Goal: Information Seeking & Learning: Understand process/instructions

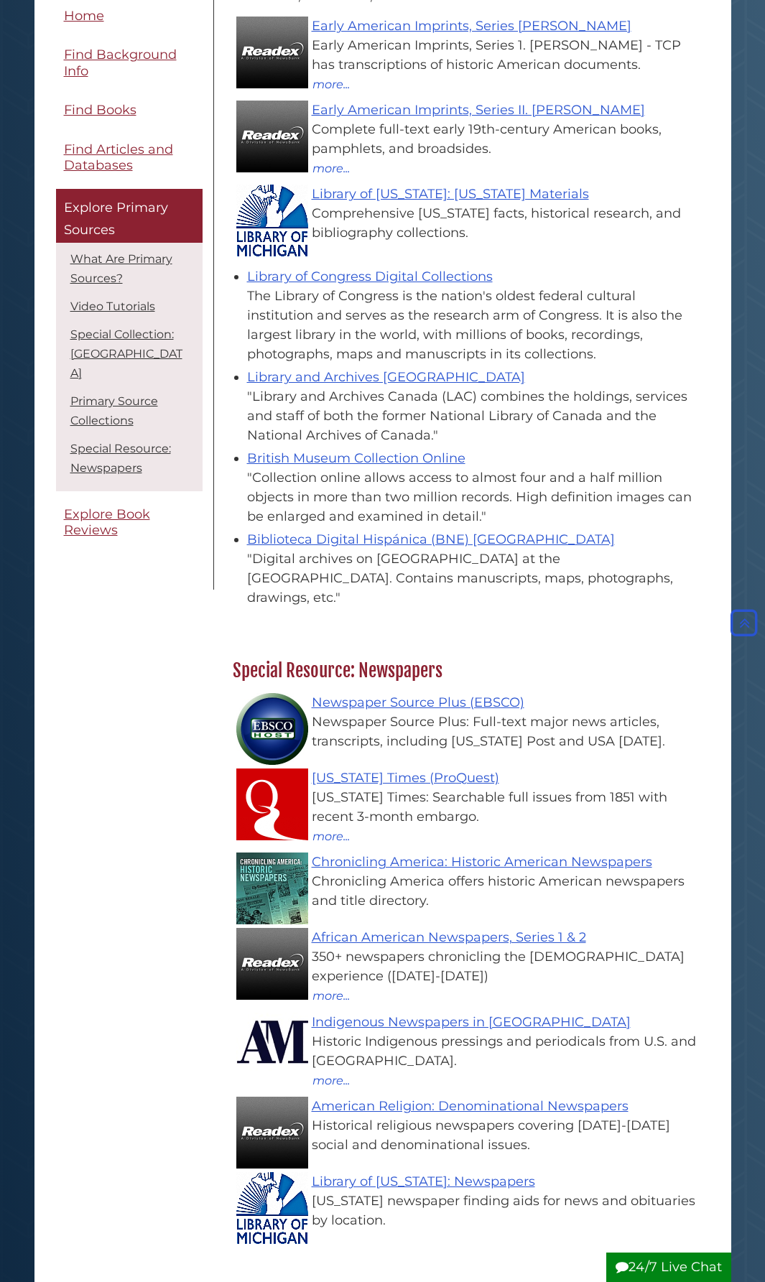
scroll to position [1792, 0]
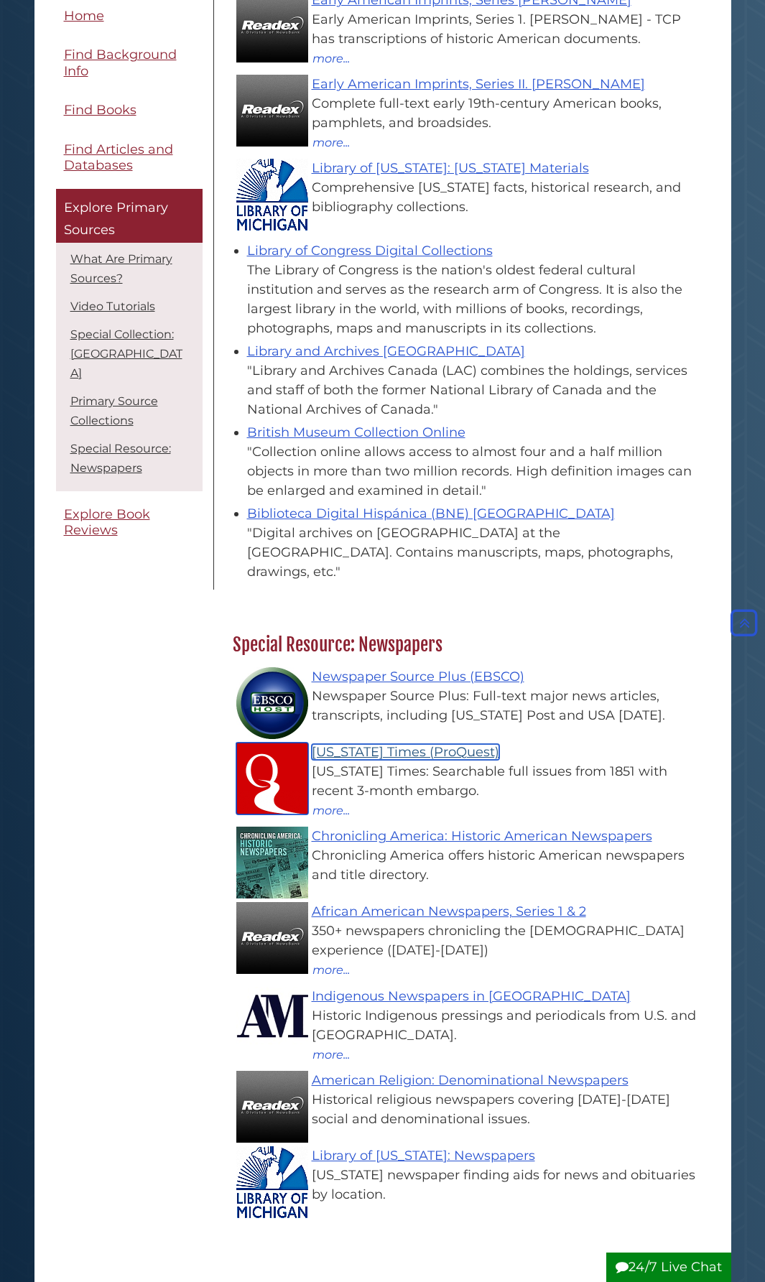
click at [400, 744] on link "New York Times (ProQuest)" at bounding box center [405, 752] width 187 height 16
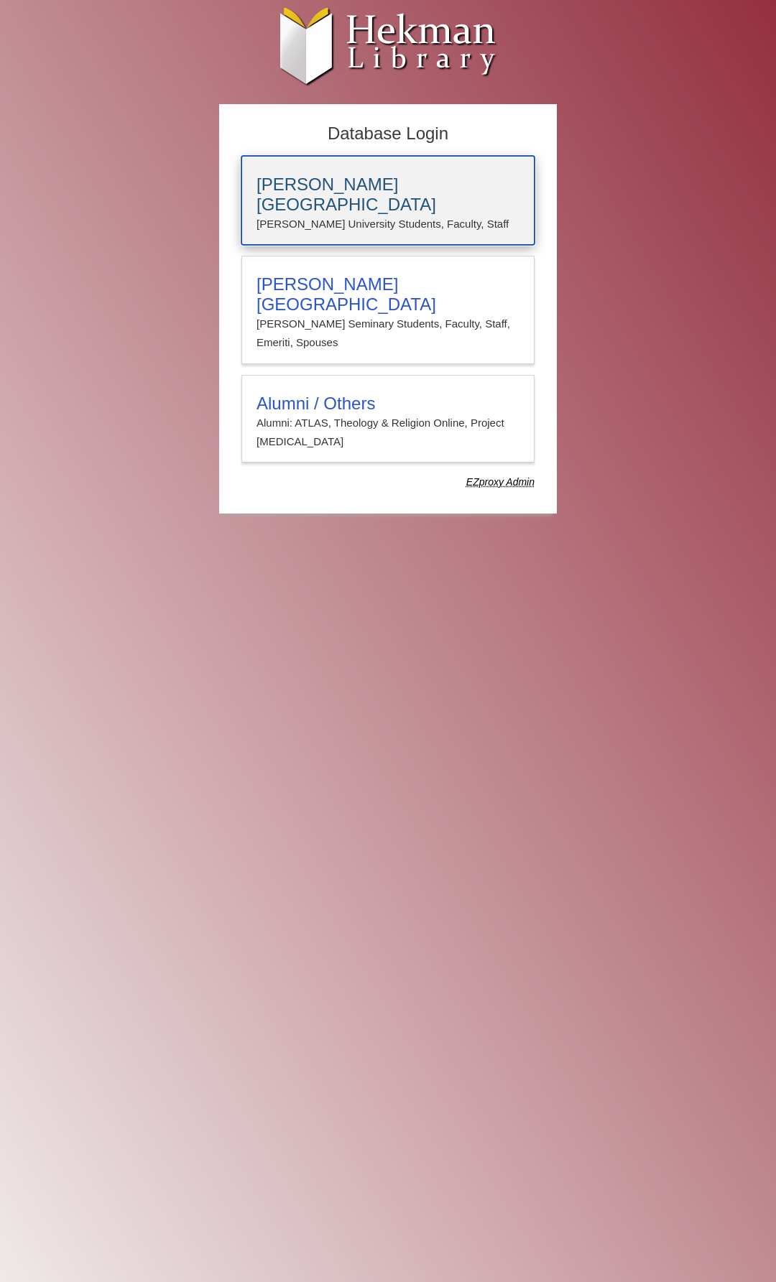
click at [334, 184] on h3 "[PERSON_NAME][GEOGRAPHIC_DATA]" at bounding box center [387, 195] width 263 height 40
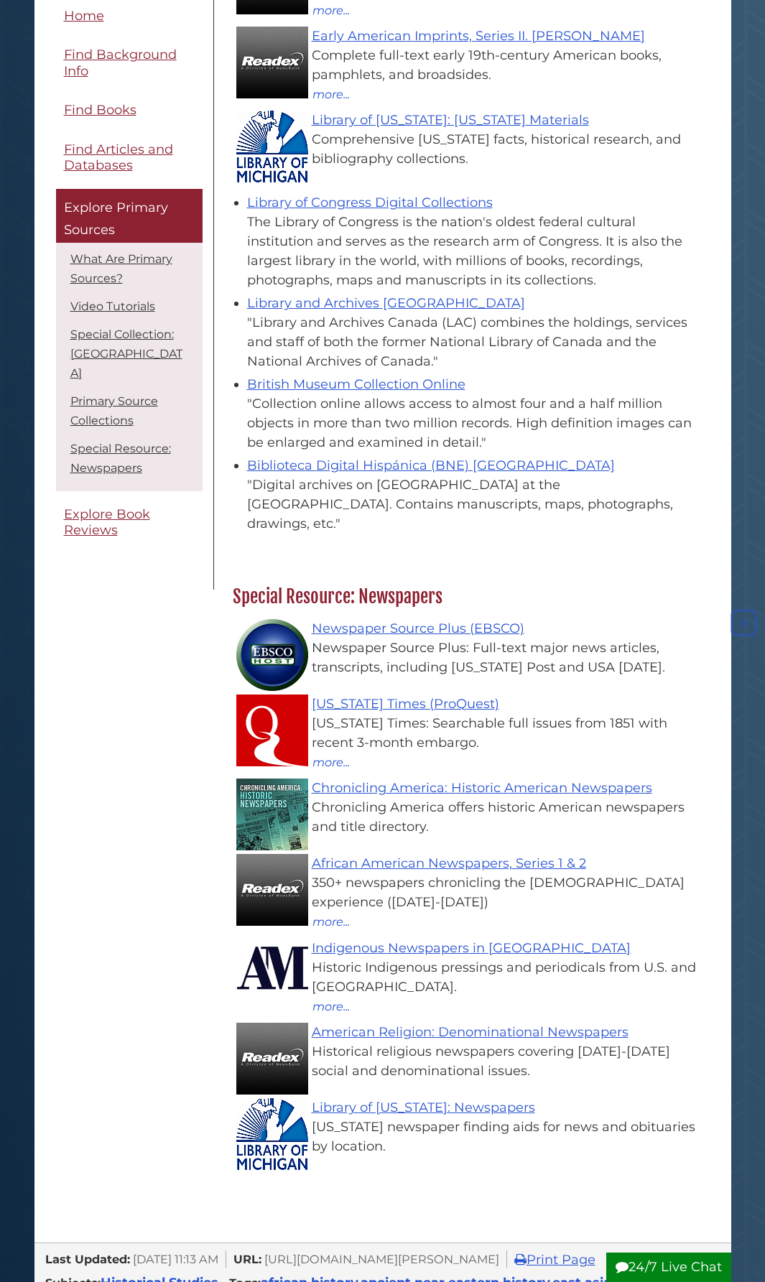
scroll to position [1792, 0]
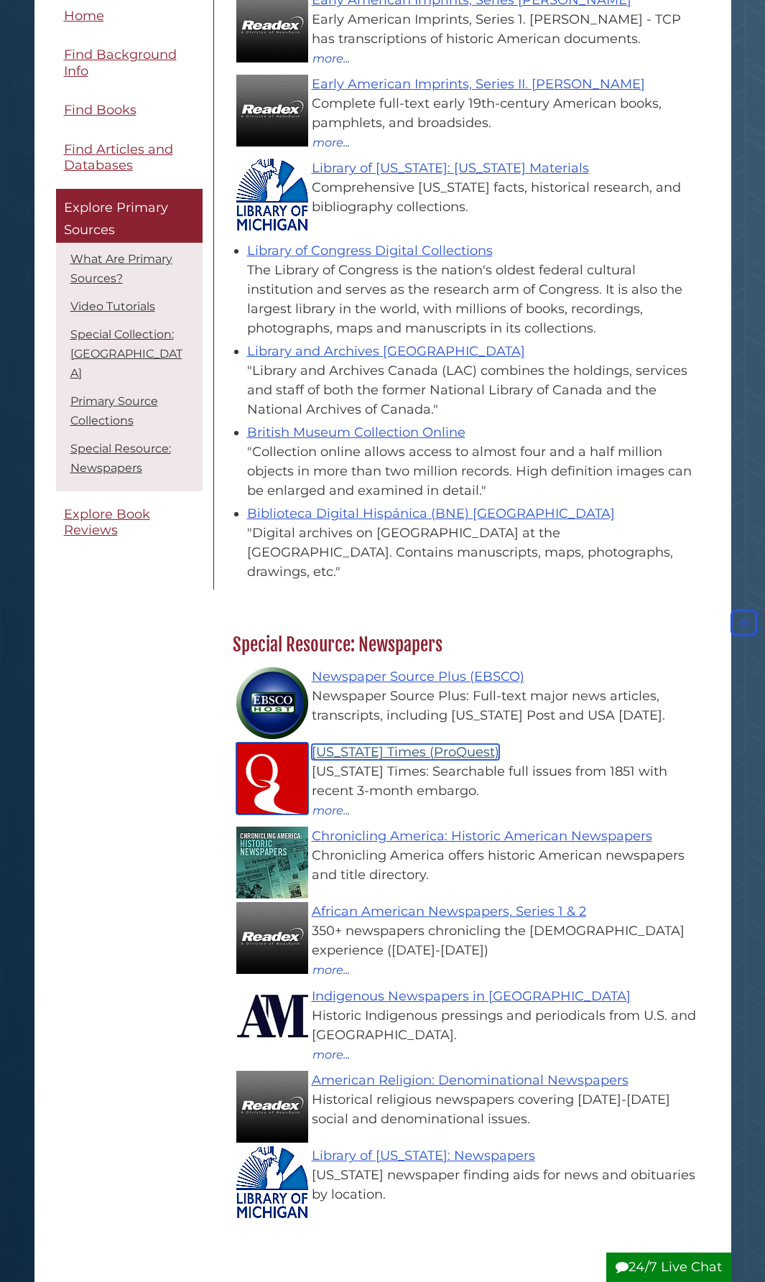
click at [355, 744] on link "New York Times (ProQuest)" at bounding box center [405, 752] width 187 height 16
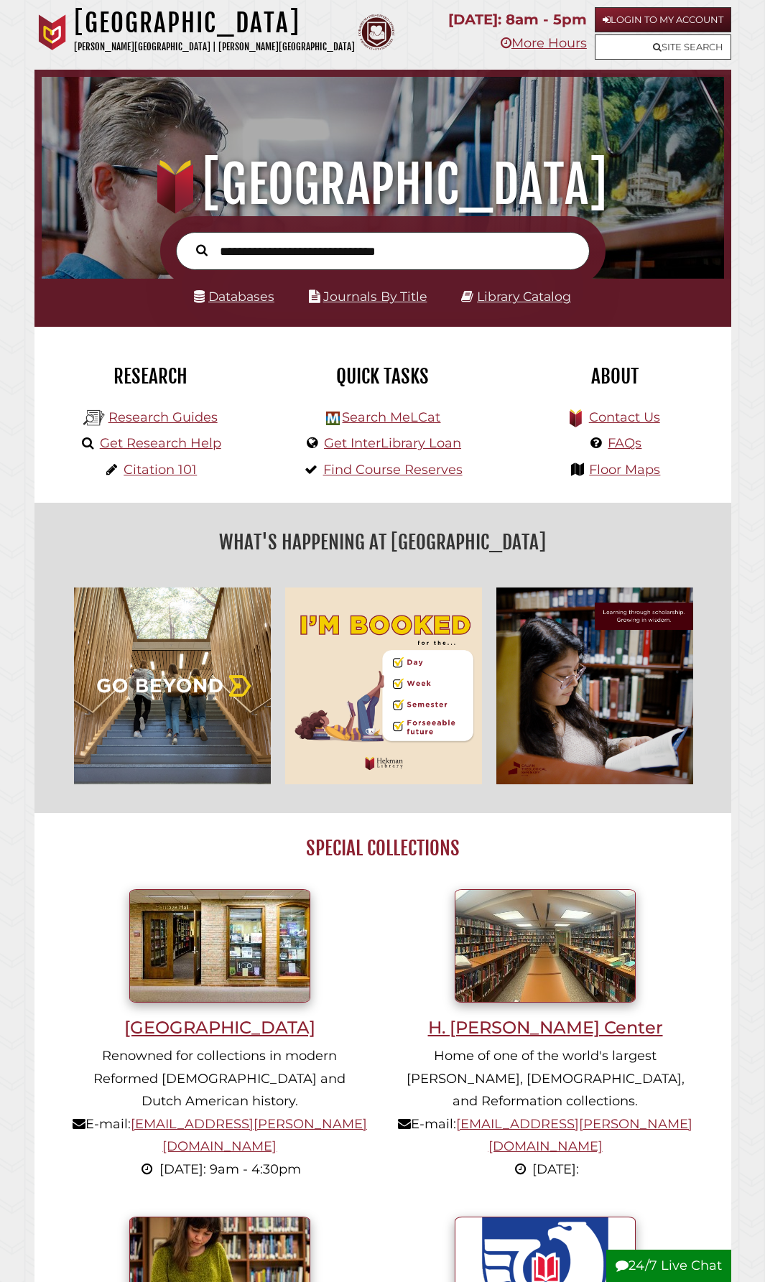
scroll to position [225, 675]
click at [674, 1274] on button "24/7 Live Chat" at bounding box center [668, 1266] width 125 height 33
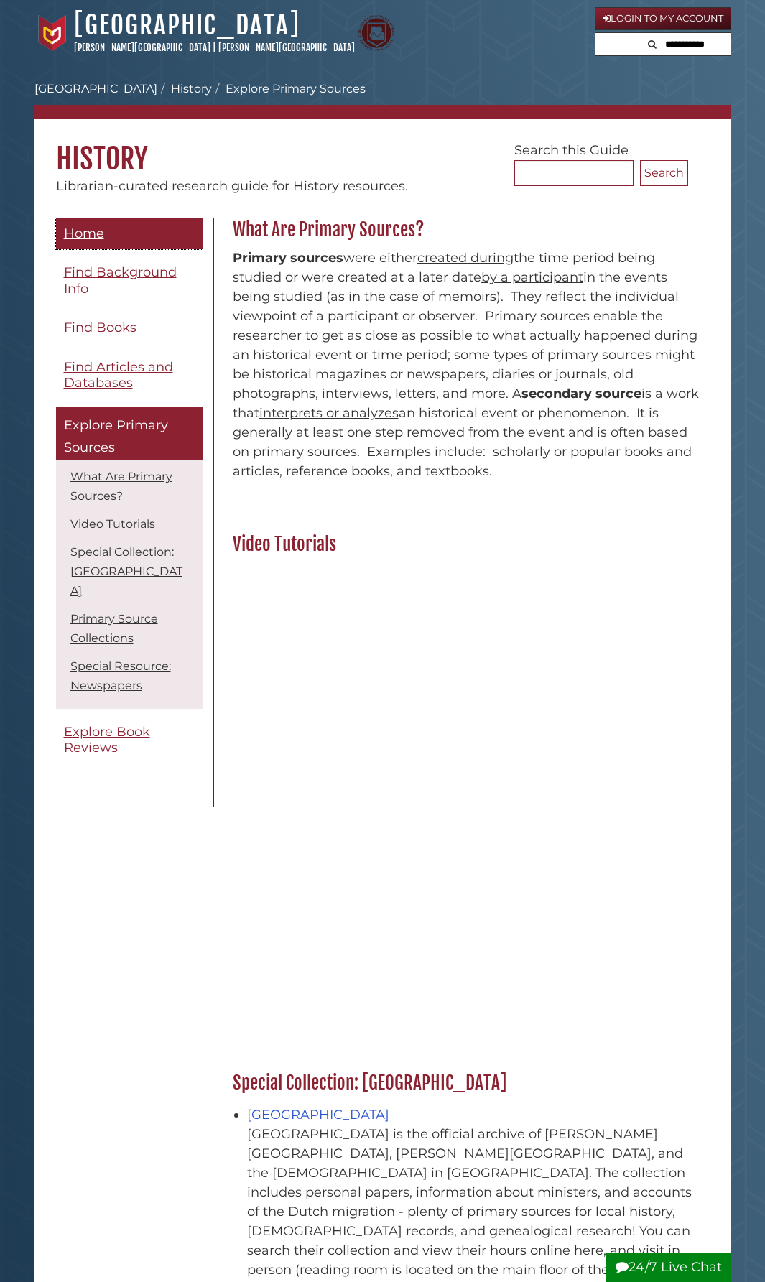
click at [87, 232] on span "Home" at bounding box center [84, 233] width 40 height 16
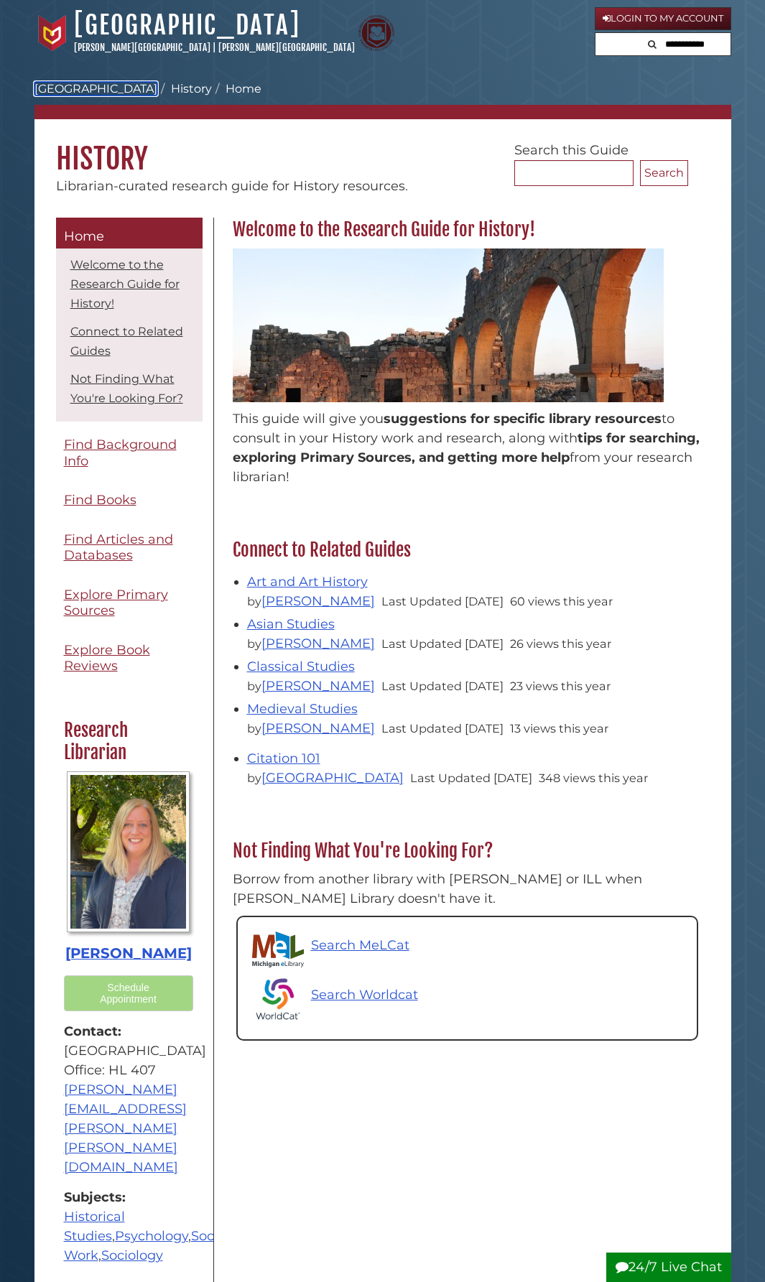
click at [85, 85] on link "[GEOGRAPHIC_DATA]" at bounding box center [95, 89] width 123 height 14
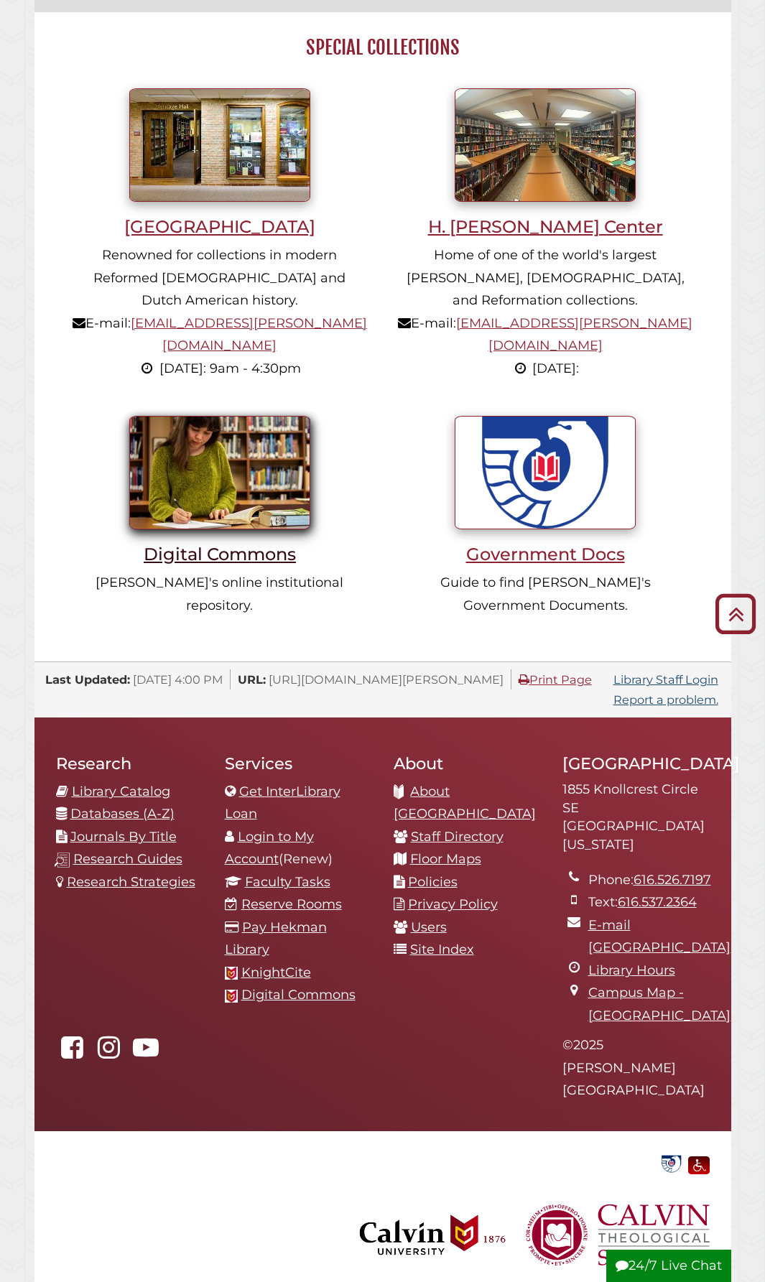
scroll to position [807, 0]
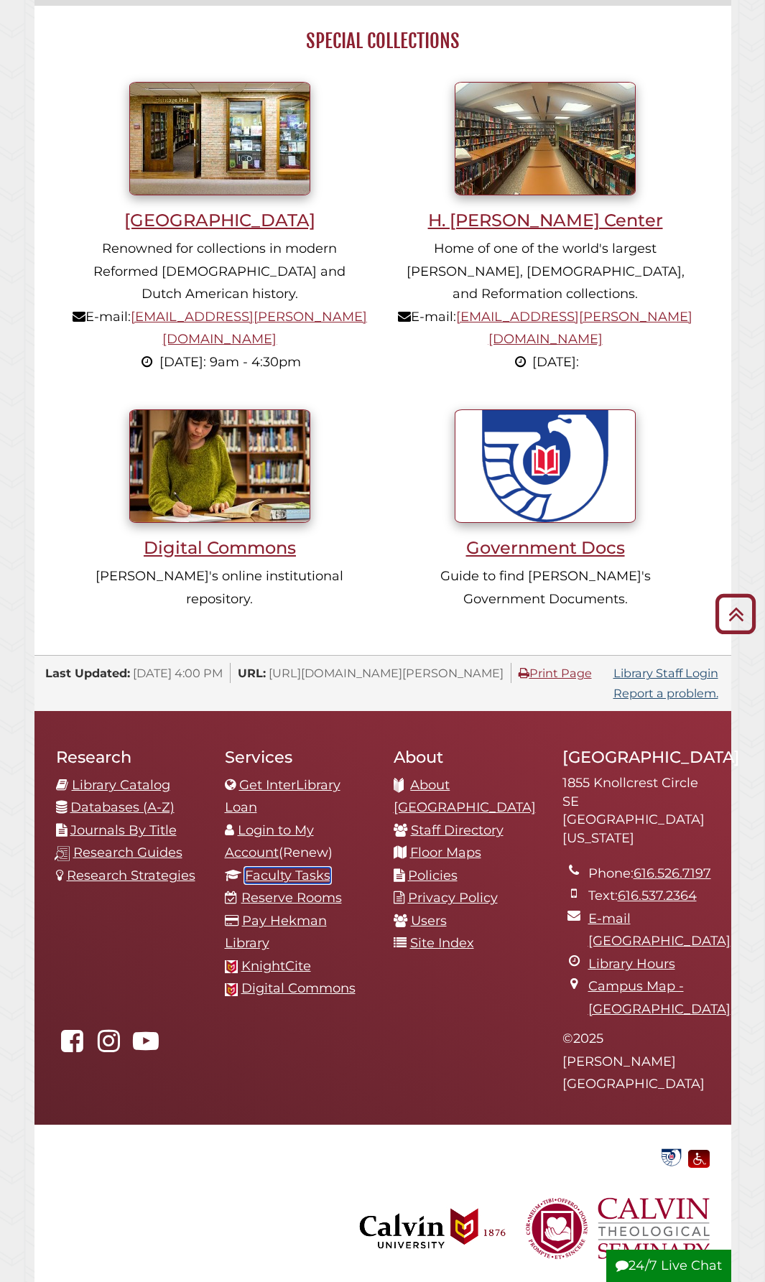
click at [294, 867] on link "Faculty Tasks" at bounding box center [287, 875] width 85 height 16
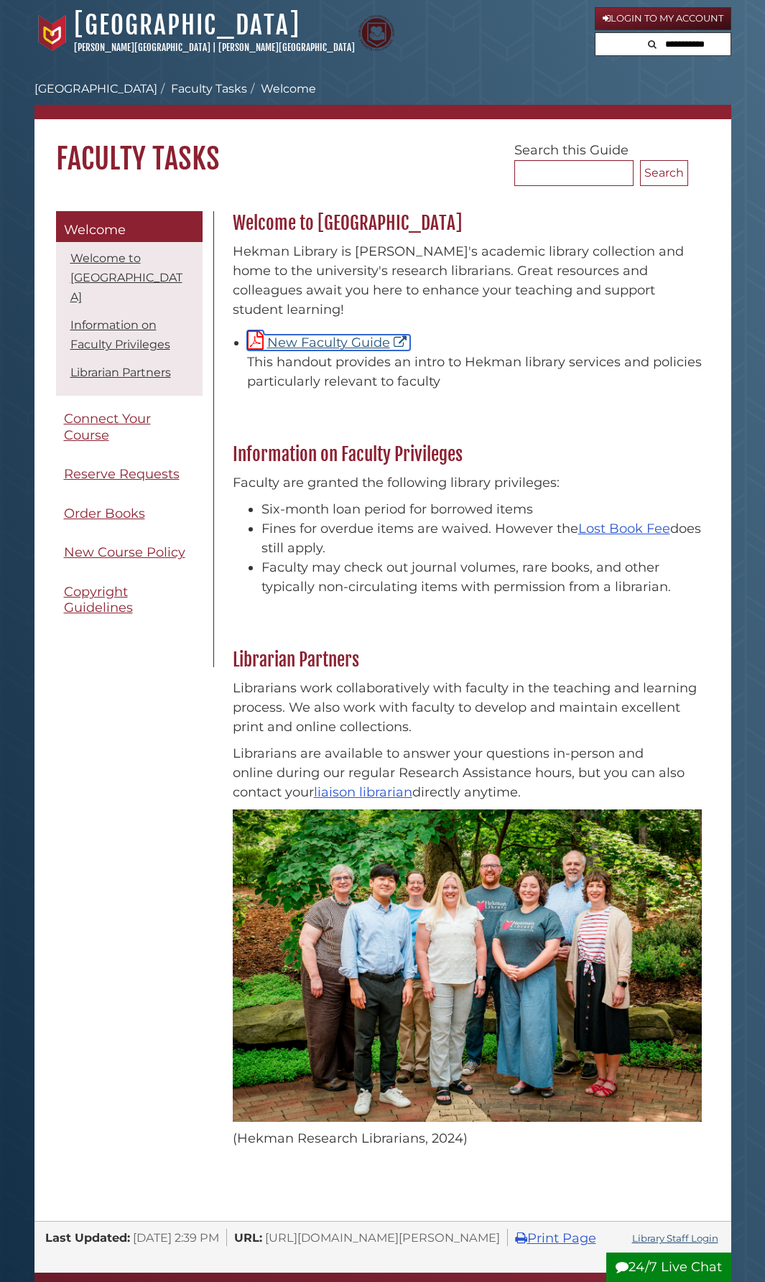
click at [314, 335] on link "New Faculty Guide" at bounding box center [328, 343] width 163 height 16
click at [289, 335] on link "New Faculty Guide" at bounding box center [328, 343] width 163 height 16
click at [90, 90] on link "[GEOGRAPHIC_DATA]" at bounding box center [95, 89] width 123 height 14
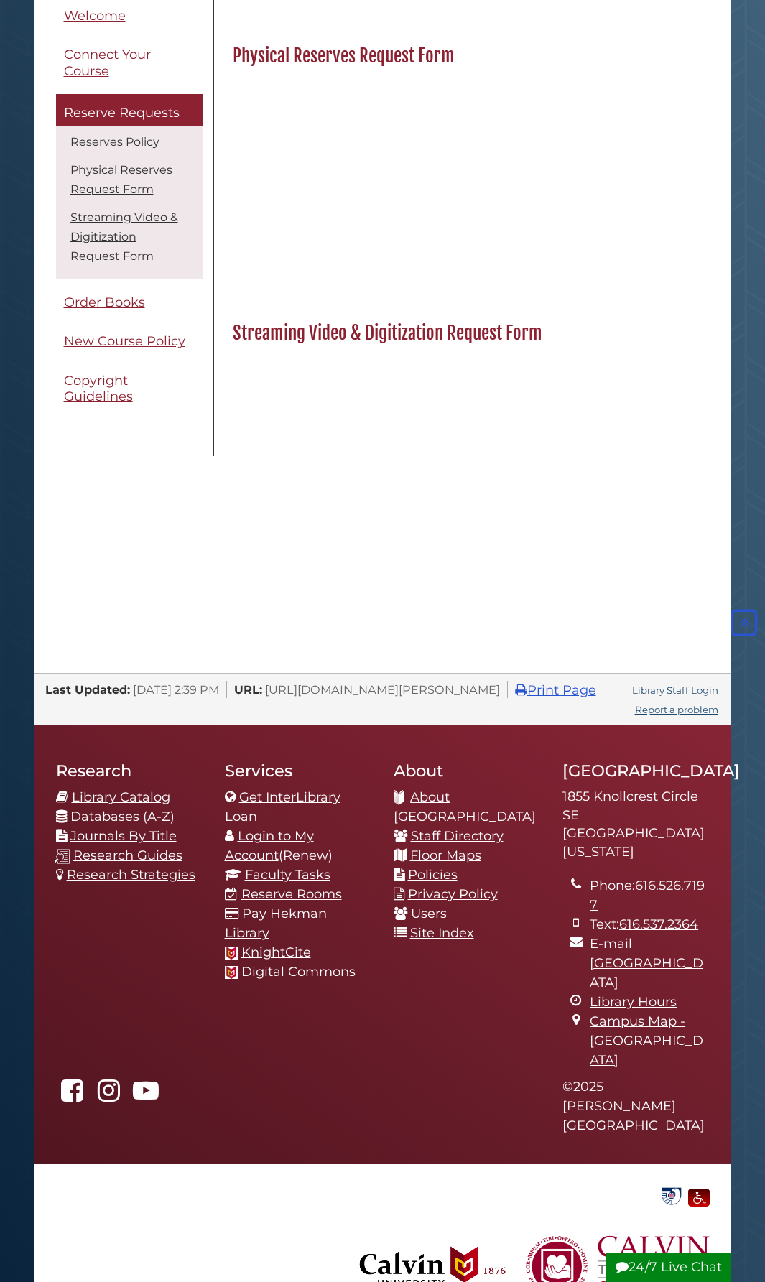
scroll to position [73, 0]
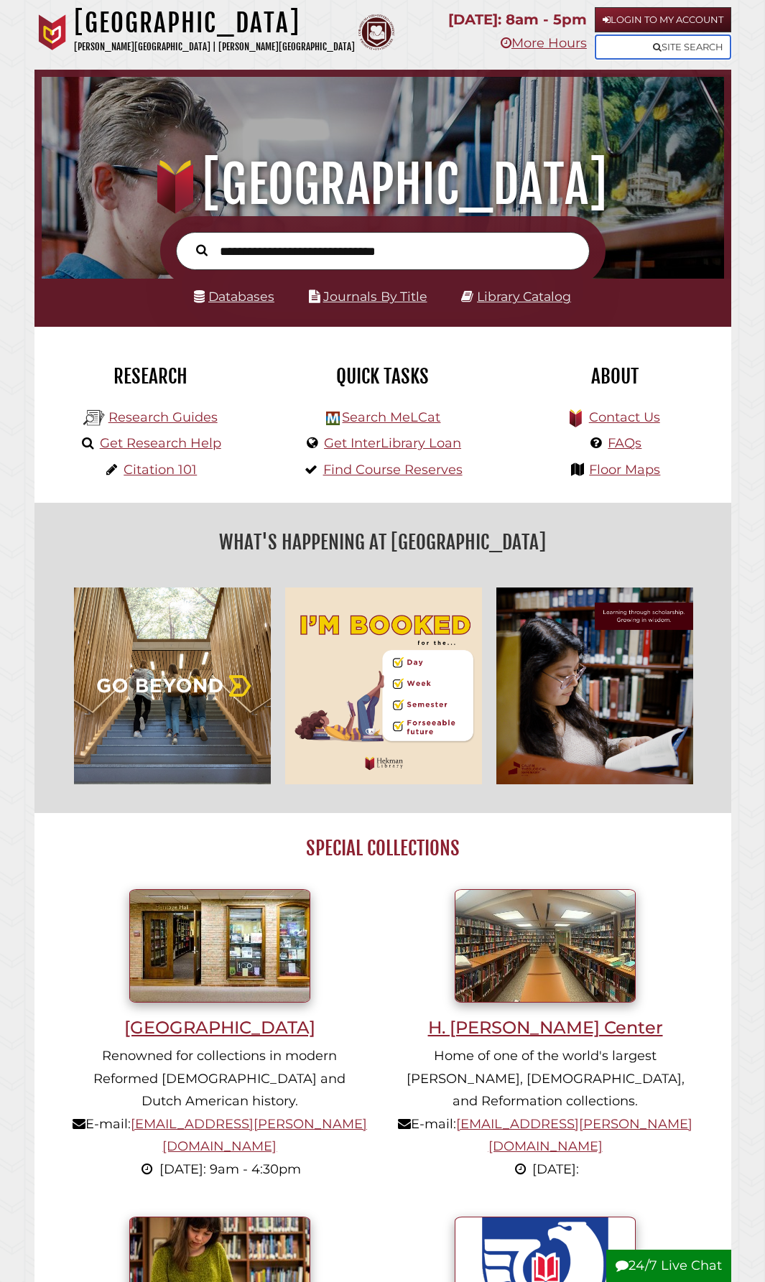
click at [619, 51] on link "Site Search" at bounding box center [663, 46] width 136 height 25
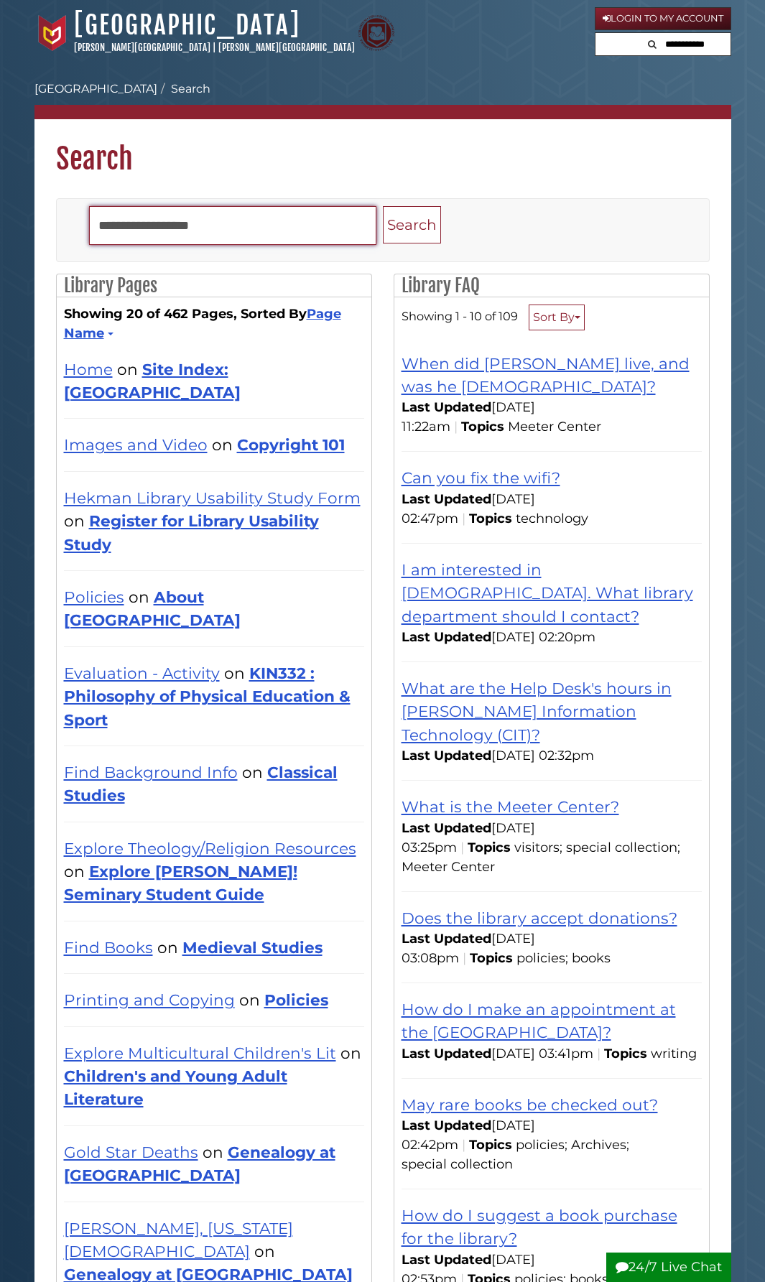
click at [172, 231] on input "Search" at bounding box center [232, 225] width 287 height 39
type input "**********"
click at [383, 206] on button "Search" at bounding box center [412, 225] width 58 height 38
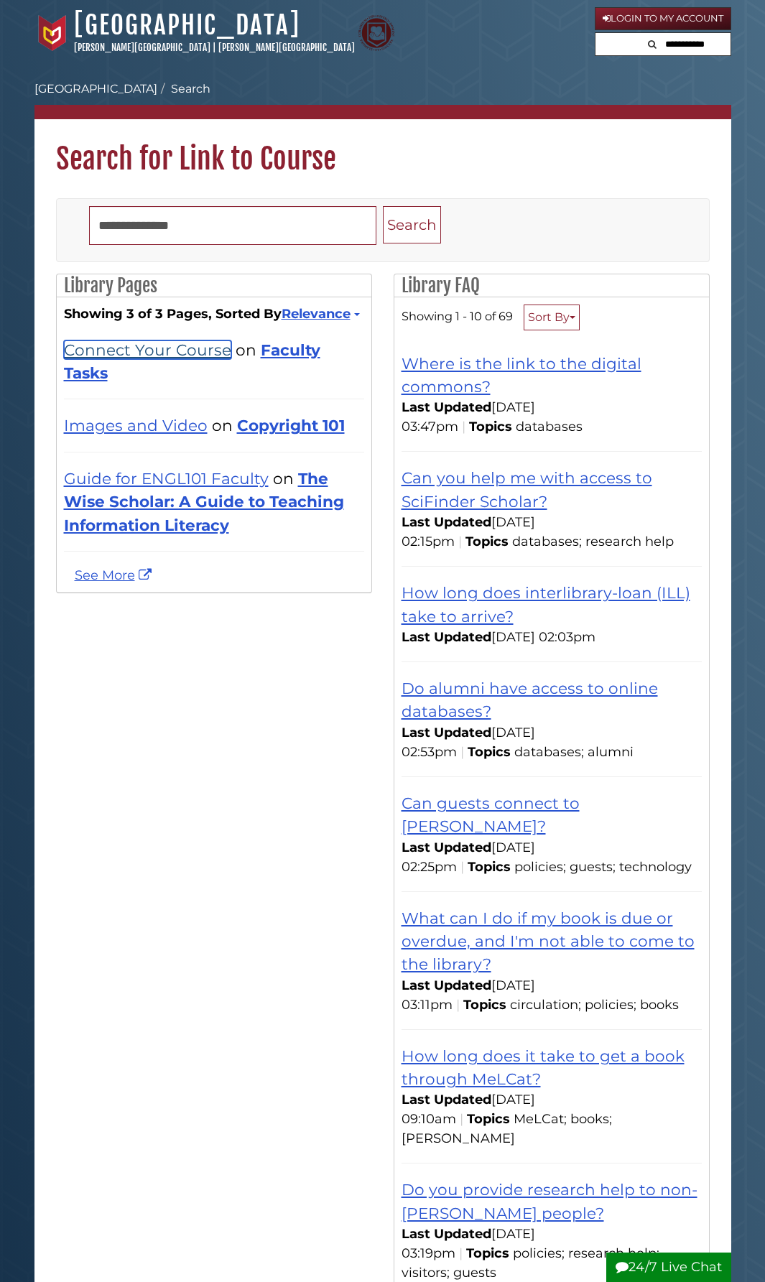
click at [187, 352] on link "Connect Your Course" at bounding box center [147, 349] width 167 height 19
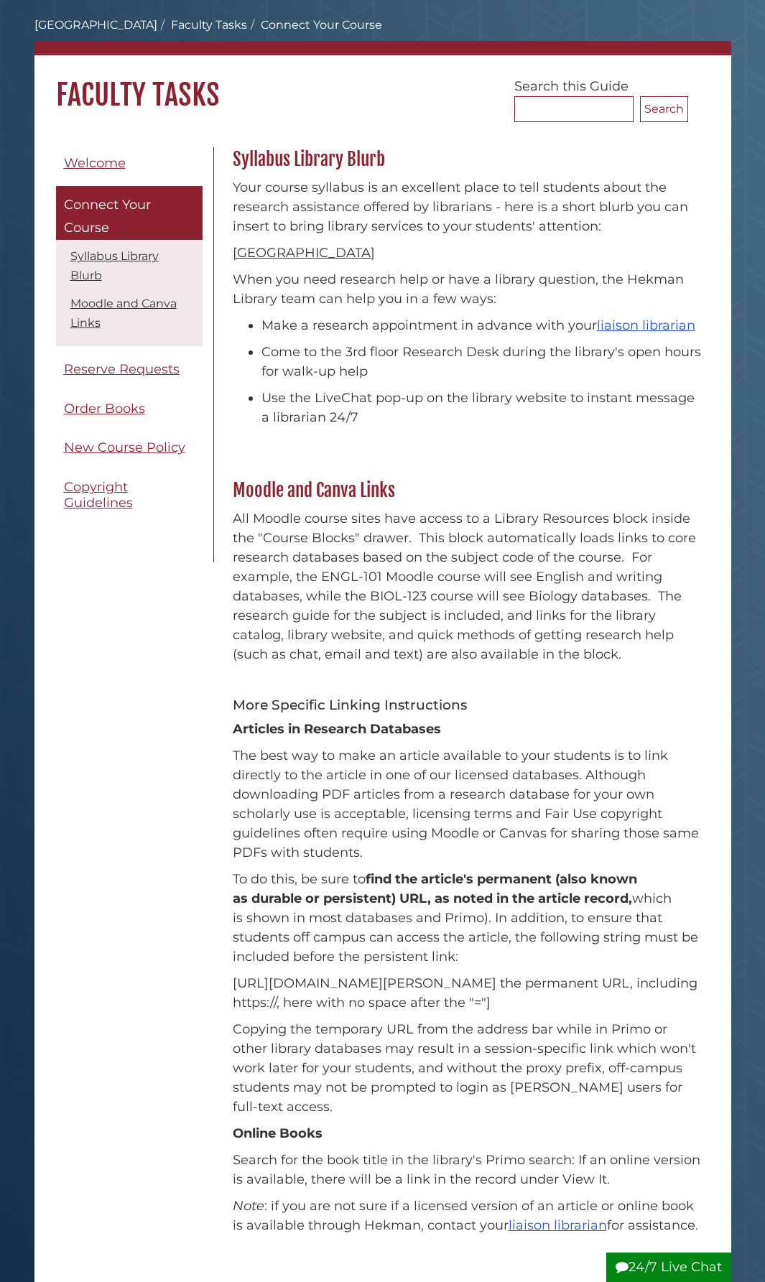
scroll to position [287, 0]
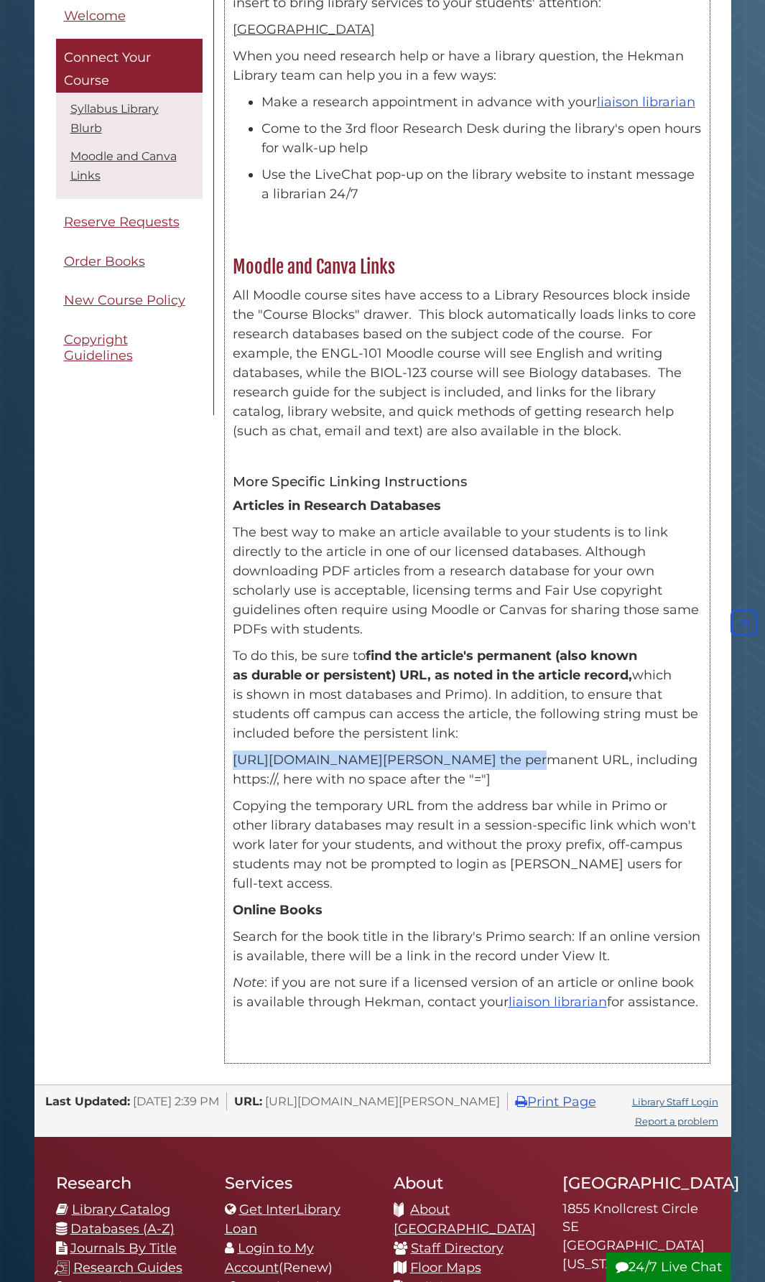
drag, startPoint x: 233, startPoint y: 758, endPoint x: 468, endPoint y: 768, distance: 235.1
click at [468, 768] on p "[URL][DOMAIN_NAME][PERSON_NAME] the permanent URL, including https://, here wit…" at bounding box center [467, 769] width 469 height 39
copy p "[URL][DOMAIN_NAME][PERSON_NAME]"
